Goal: Information Seeking & Learning: Learn about a topic

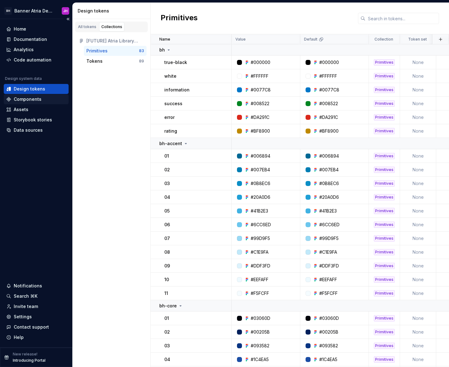
click at [36, 95] on div "Components" at bounding box center [36, 99] width 65 height 10
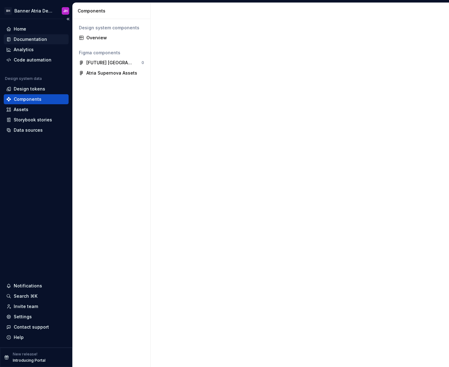
click at [41, 37] on div "Documentation" at bounding box center [30, 39] width 33 height 6
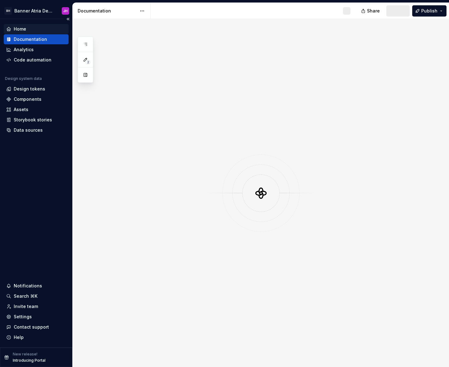
click at [42, 30] on div "Home" at bounding box center [36, 29] width 60 height 6
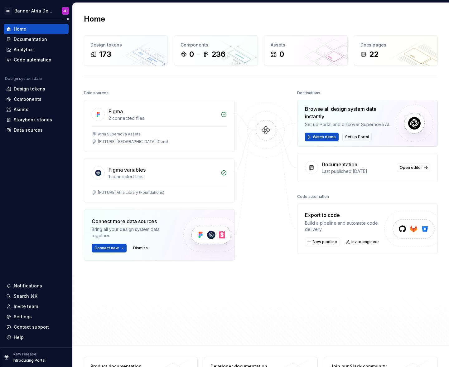
click at [58, 29] on div "Home" at bounding box center [36, 29] width 60 height 6
drag, startPoint x: 422, startPoint y: 165, endPoint x: 417, endPoint y: 166, distance: 4.8
click at [421, 165] on link "Open editor" at bounding box center [413, 167] width 33 height 9
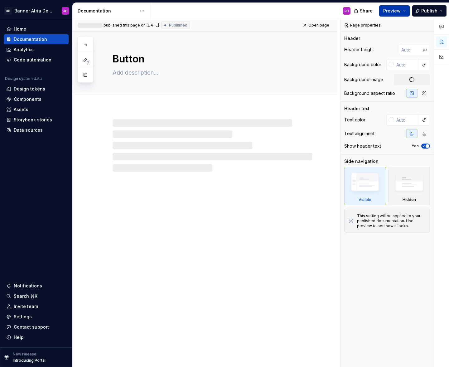
click at [394, 12] on span "Preview" at bounding box center [391, 11] width 17 height 6
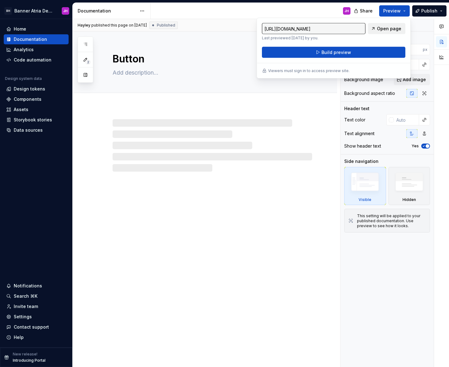
click at [394, 29] on span "Open page" at bounding box center [389, 29] width 24 height 6
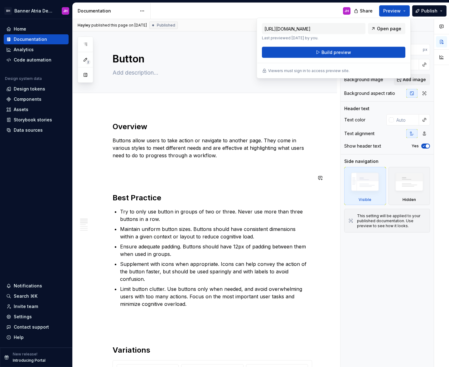
type textarea "*"
